Goal: Find specific page/section: Find specific page/section

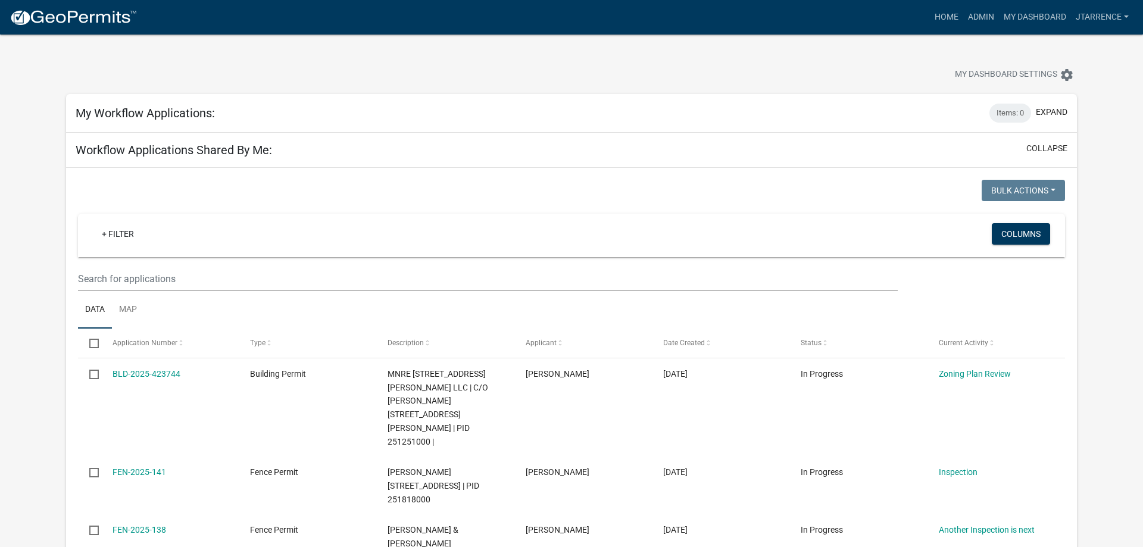
select select "3: 100"
click at [981, 20] on link "Admin" at bounding box center [981, 17] width 36 height 23
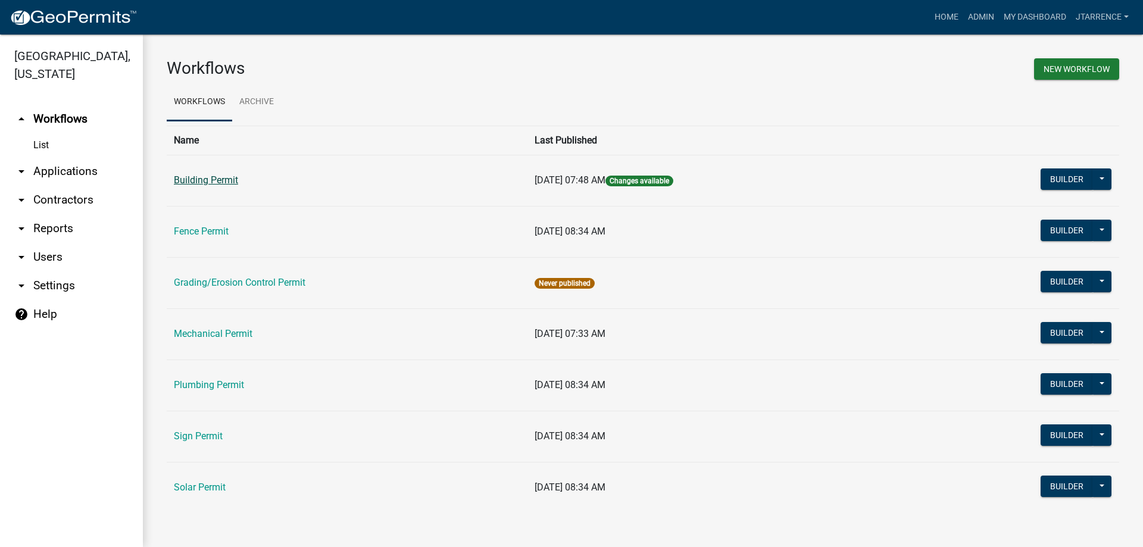
click at [223, 185] on link "Building Permit" at bounding box center [206, 179] width 64 height 11
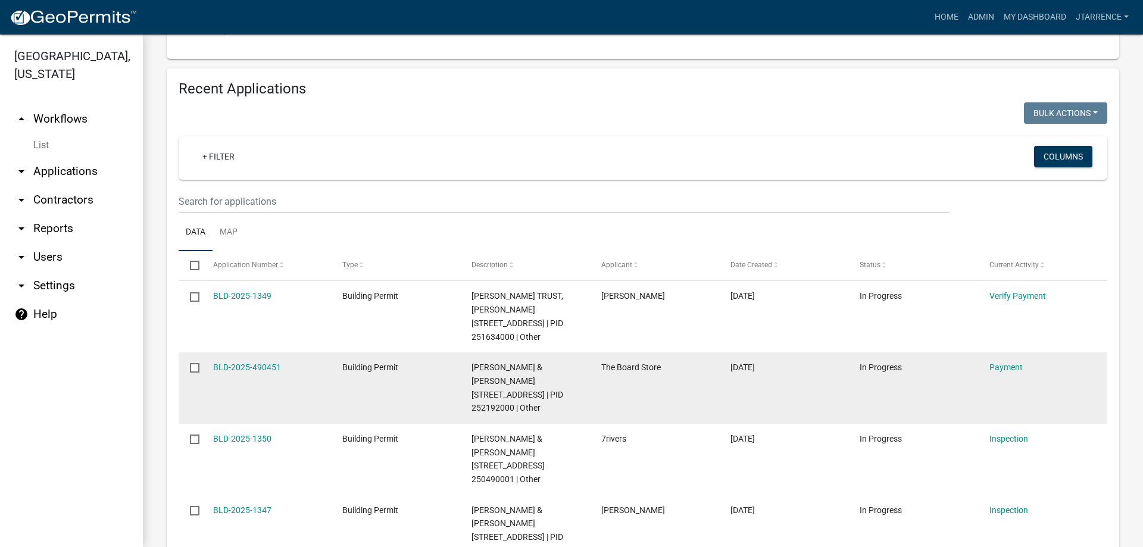
scroll to position [386, 0]
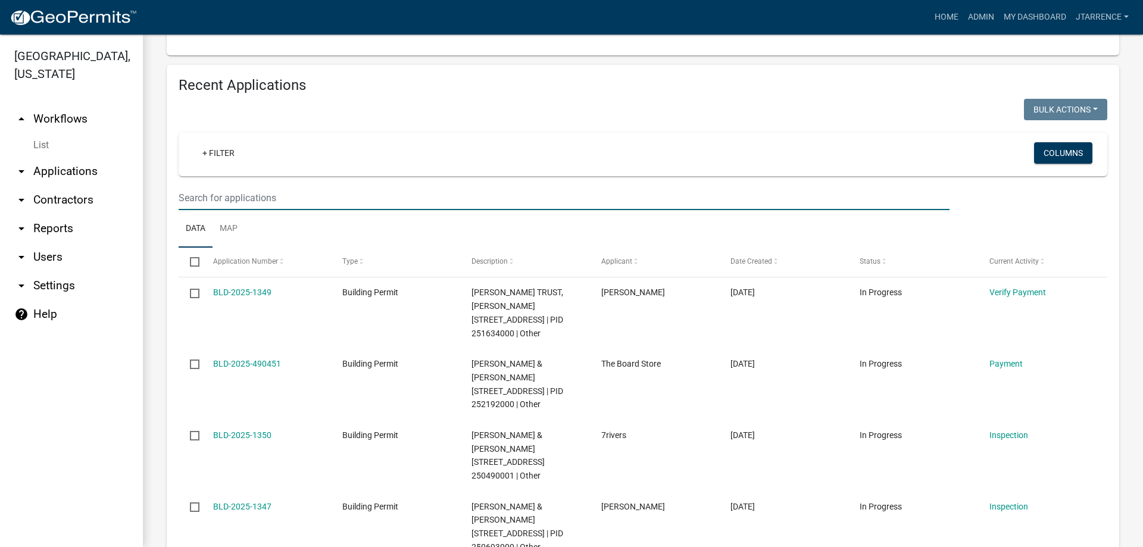
click at [233, 201] on input "text" at bounding box center [564, 198] width 771 height 24
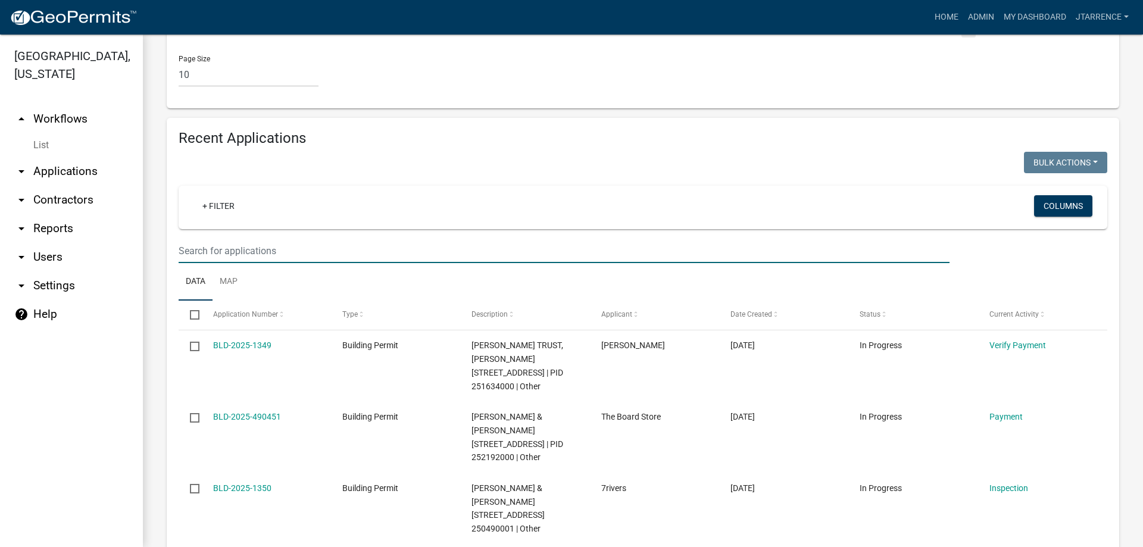
scroll to position [1094, 0]
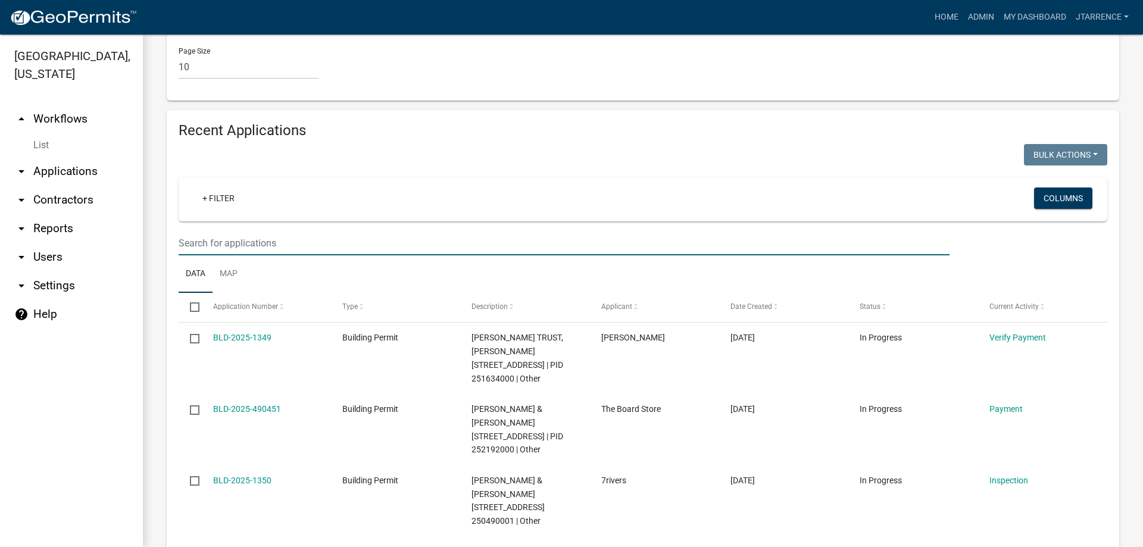
click at [263, 255] on input "text" at bounding box center [564, 243] width 771 height 24
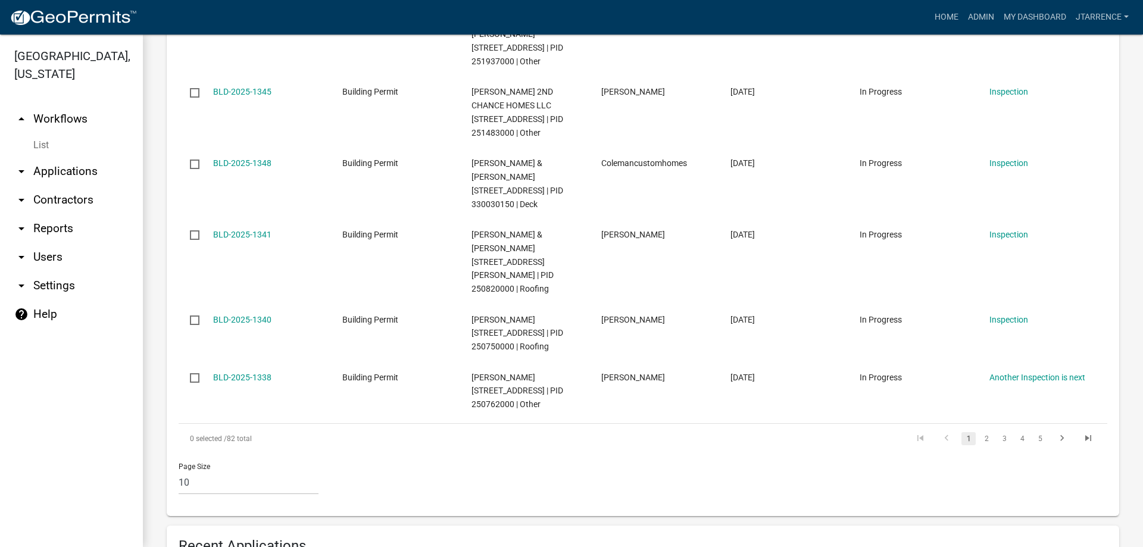
scroll to position [979, 0]
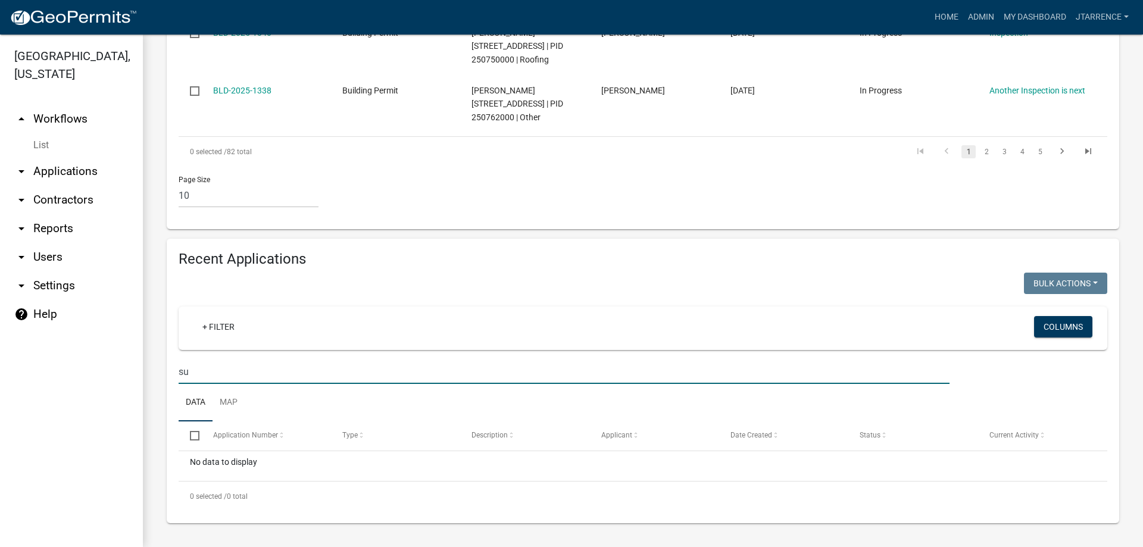
type input "s"
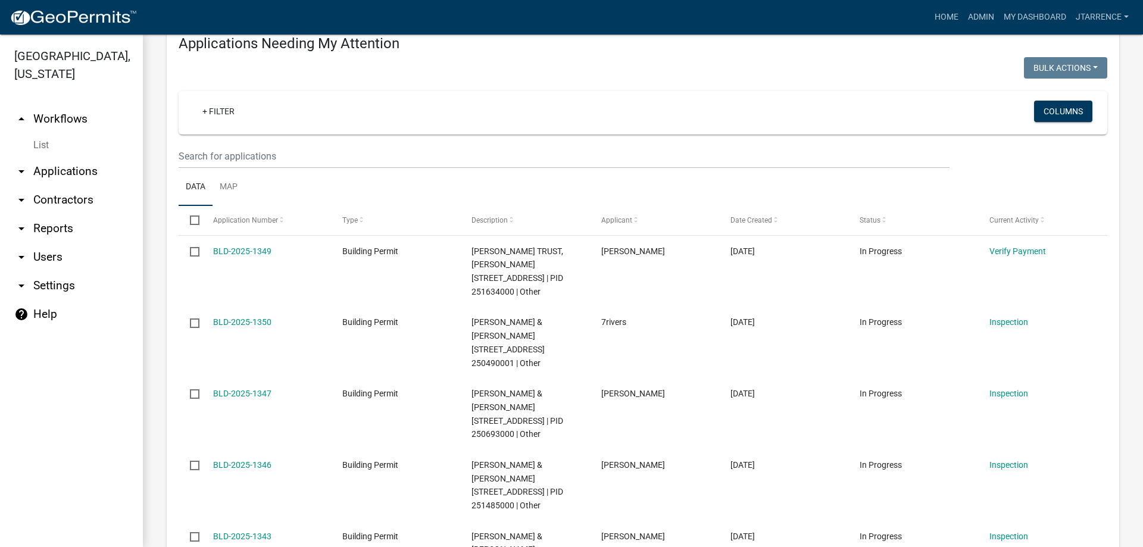
scroll to position [67, 0]
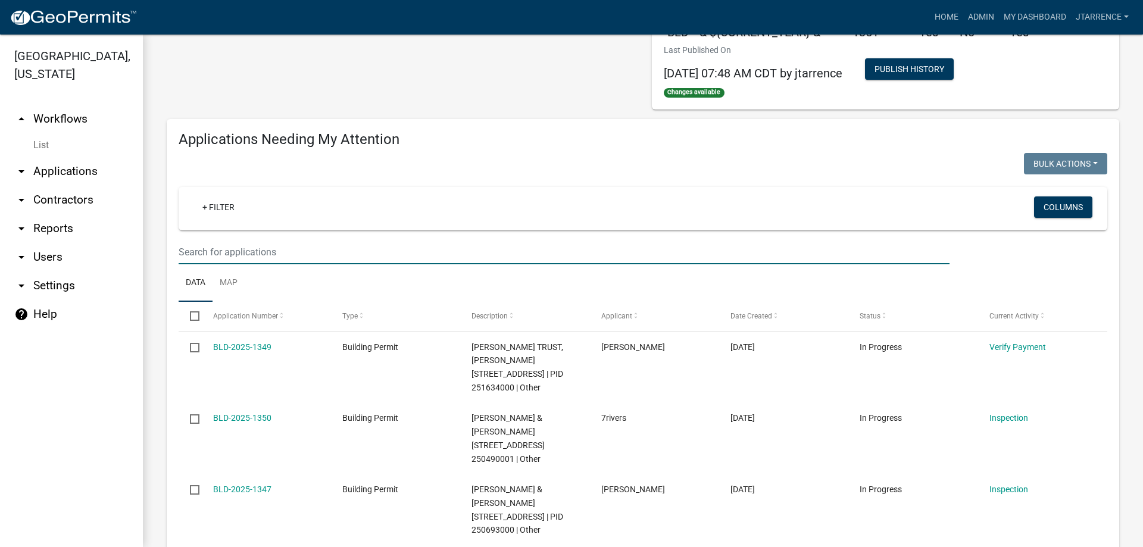
click at [255, 254] on input "text" at bounding box center [564, 252] width 771 height 24
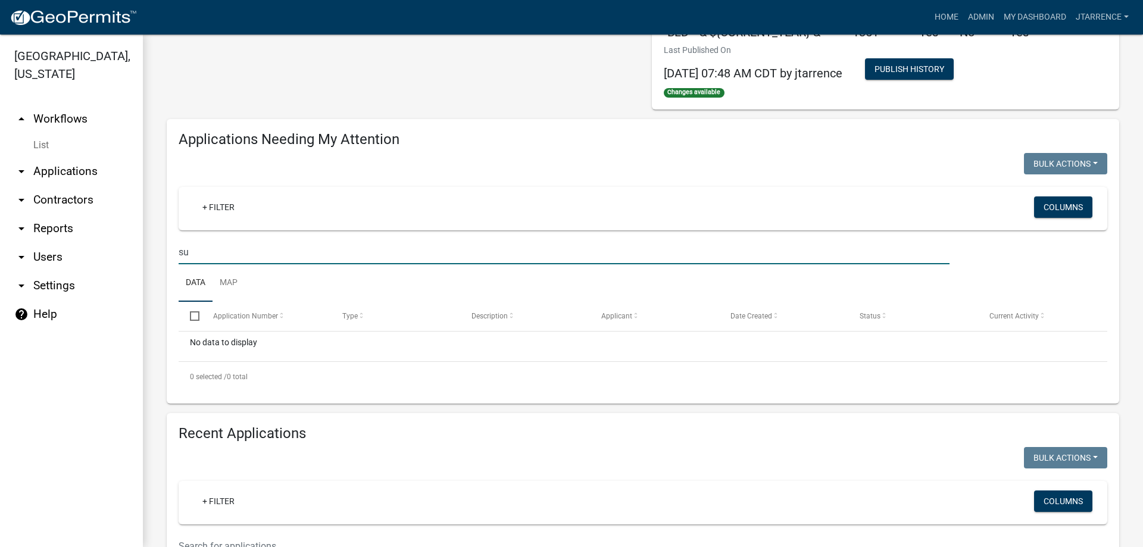
type input "s"
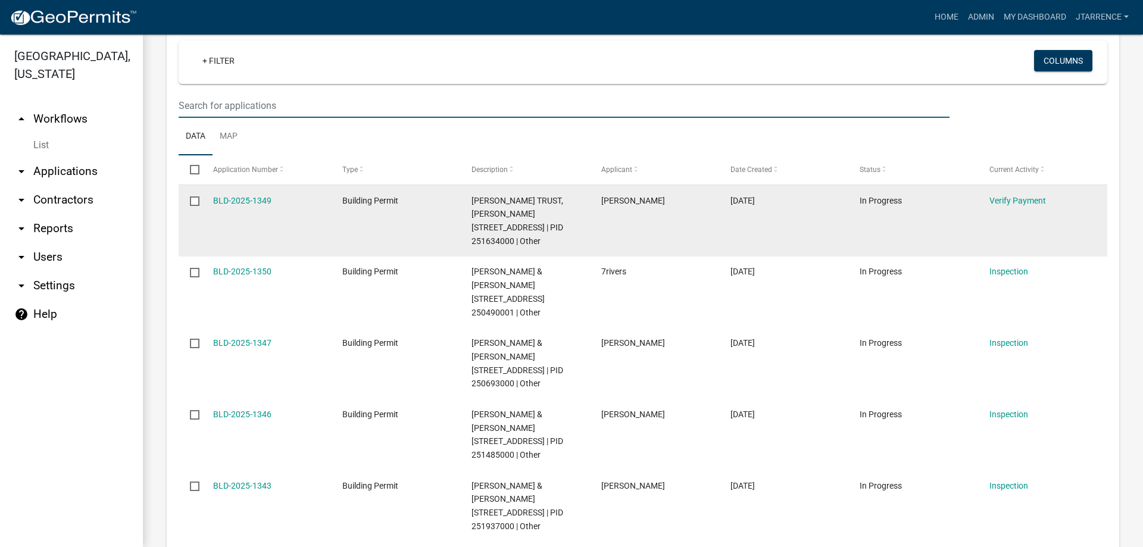
scroll to position [0, 0]
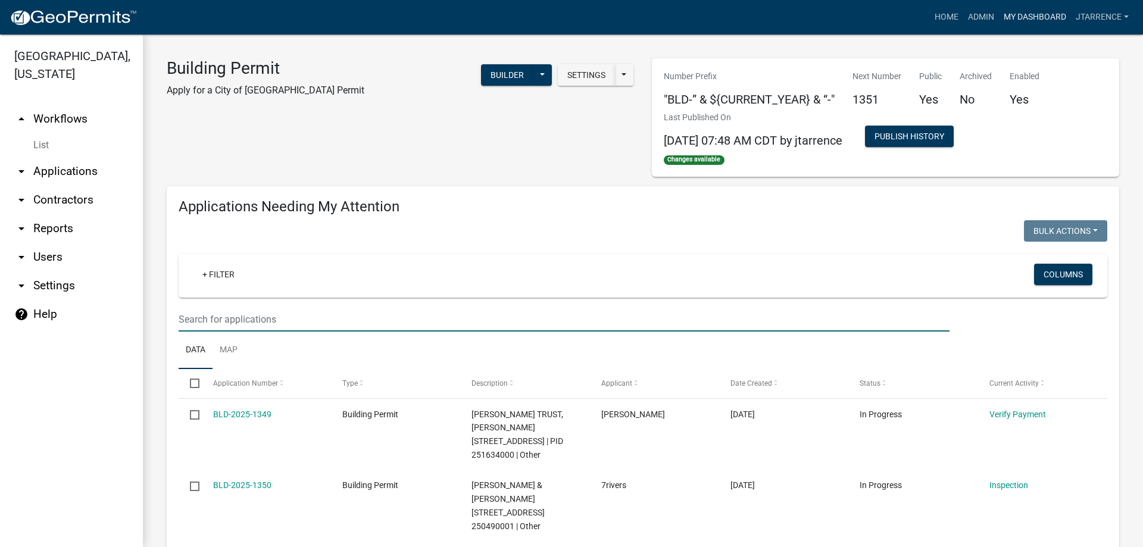
click at [1026, 21] on link "My Dashboard" at bounding box center [1035, 17] width 72 height 23
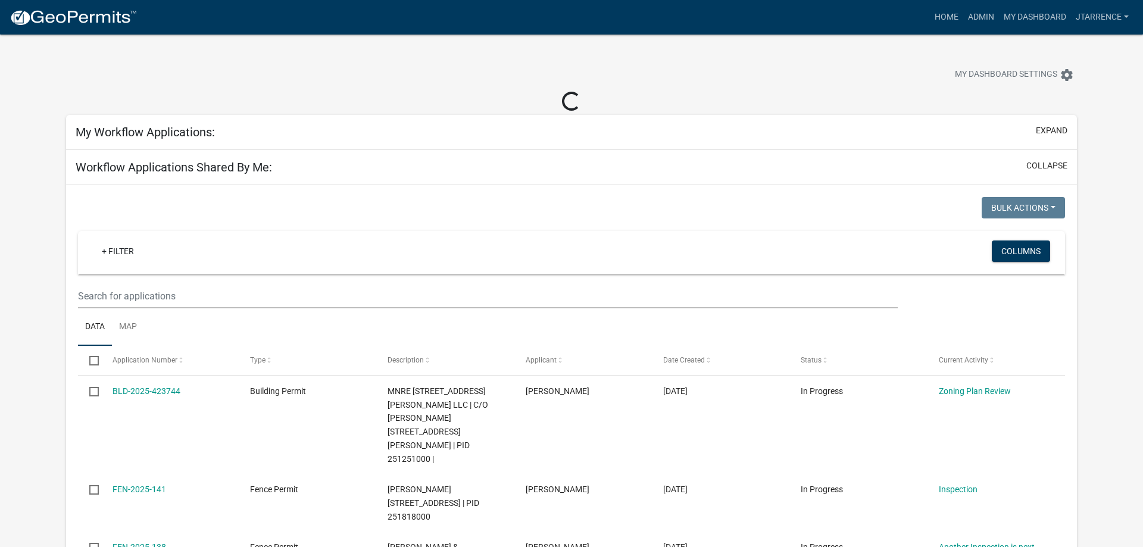
select select "3: 100"
